Goal: Transaction & Acquisition: Book appointment/travel/reservation

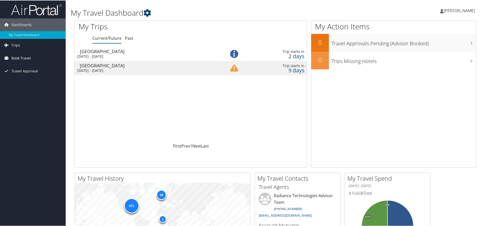
click at [40, 57] on link "Book Travel" at bounding box center [33, 57] width 66 height 13
click at [38, 81] on link "Book/Manage Online Trips" at bounding box center [33, 83] width 66 height 8
